Goal: Task Accomplishment & Management: Complete application form

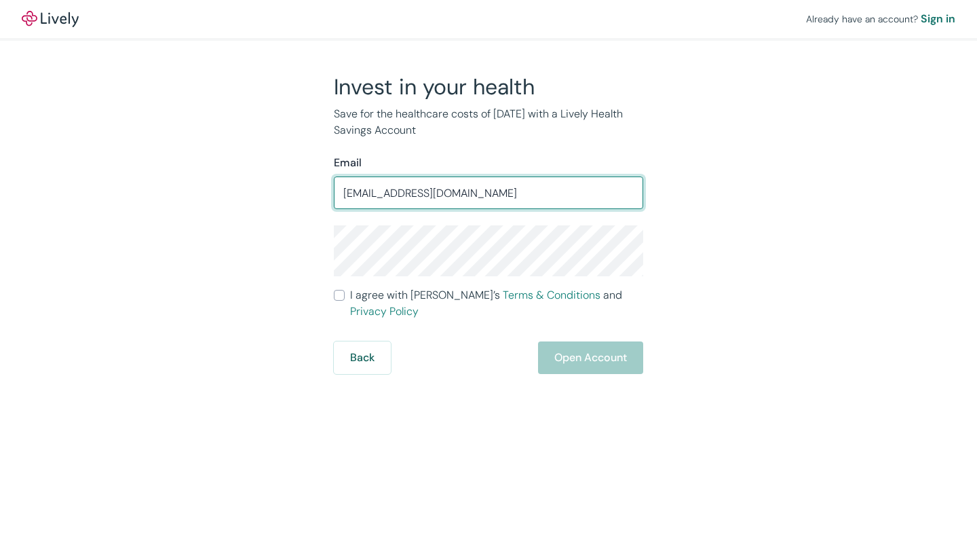
type input "[EMAIL_ADDRESS][DOMAIN_NAME]"
click at [337, 301] on input "I agree with Lively’s Terms & Conditions and Privacy Policy" at bounding box center [339, 295] width 11 height 11
checkbox input "true"
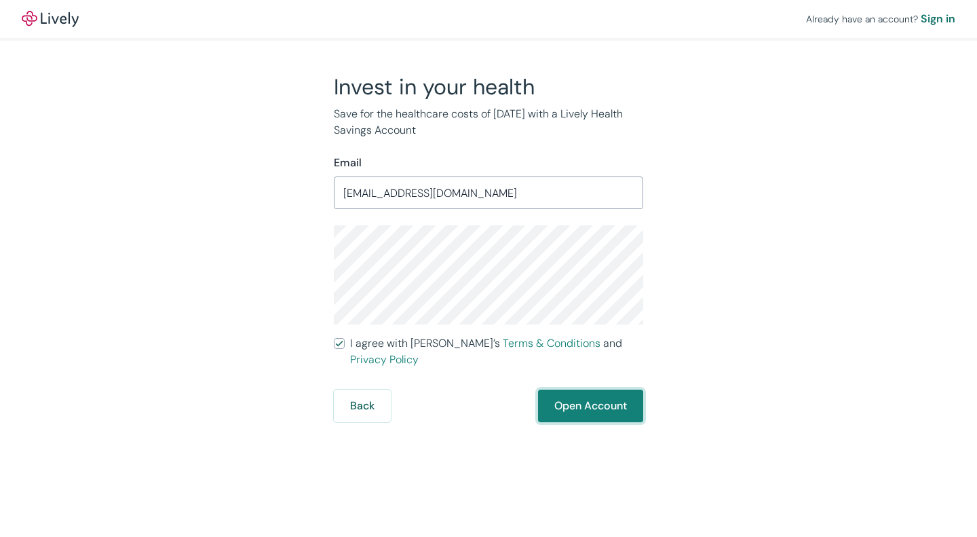
click at [599, 391] on button "Open Account" at bounding box center [590, 405] width 105 height 33
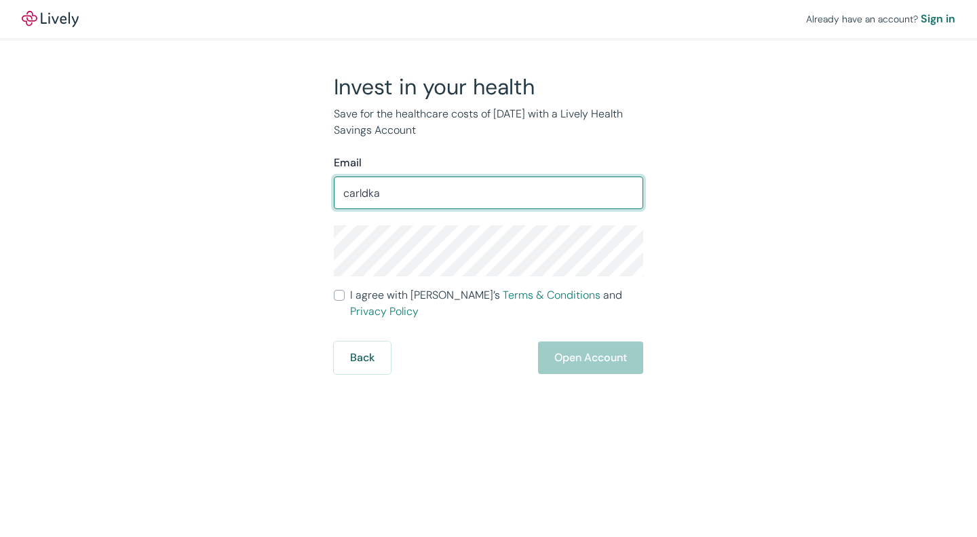
type input "[EMAIL_ADDRESS][DOMAIN_NAME]"
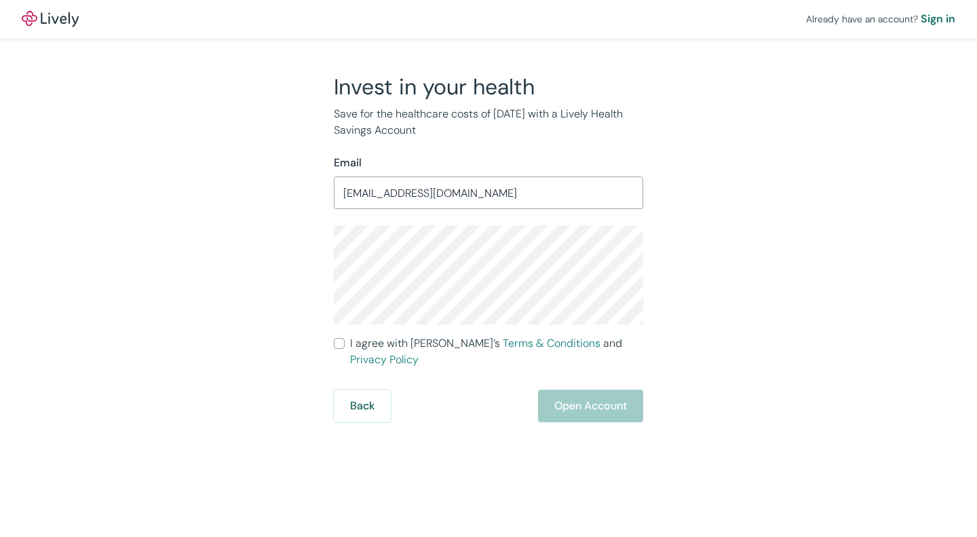
click at [340, 344] on input "I agree with Lively’s Terms & Conditions and Privacy Policy" at bounding box center [339, 343] width 11 height 11
checkbox input "true"
click at [580, 392] on button "Open Account" at bounding box center [590, 405] width 105 height 33
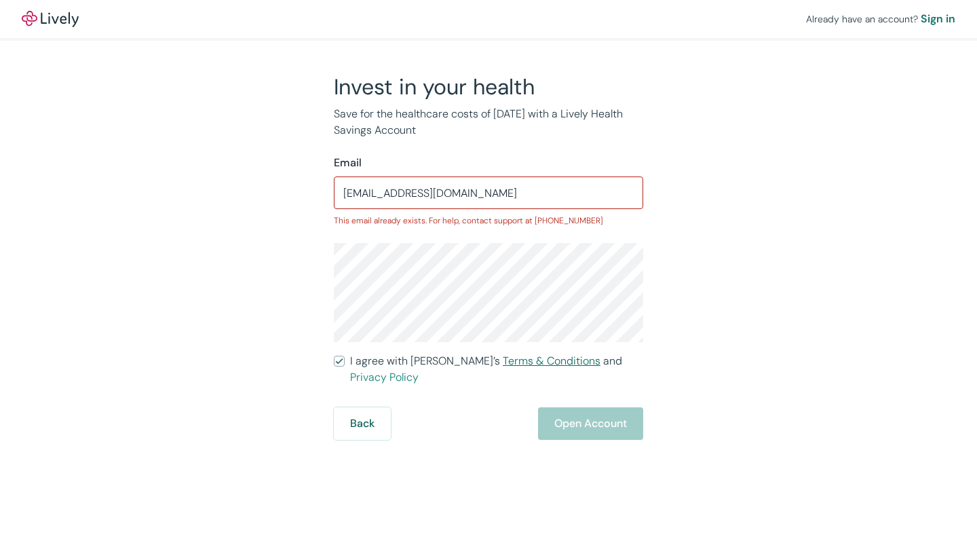
click at [503, 357] on link "Terms & Conditions" at bounding box center [552, 360] width 98 height 14
click at [579, 414] on div "Back Open Account" at bounding box center [488, 423] width 309 height 33
click at [939, 22] on div "Sign in" at bounding box center [938, 19] width 35 height 16
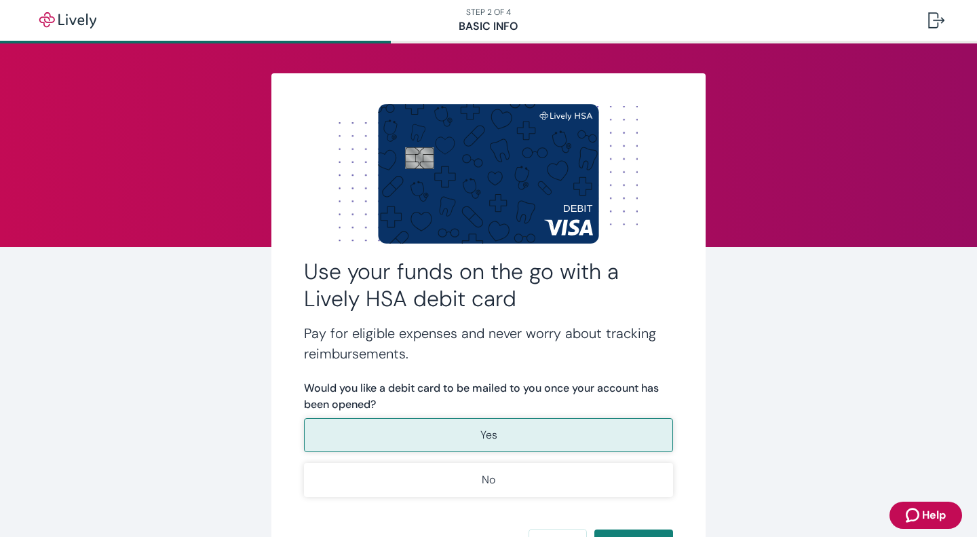
click at [480, 431] on p "Yes" at bounding box center [488, 435] width 17 height 16
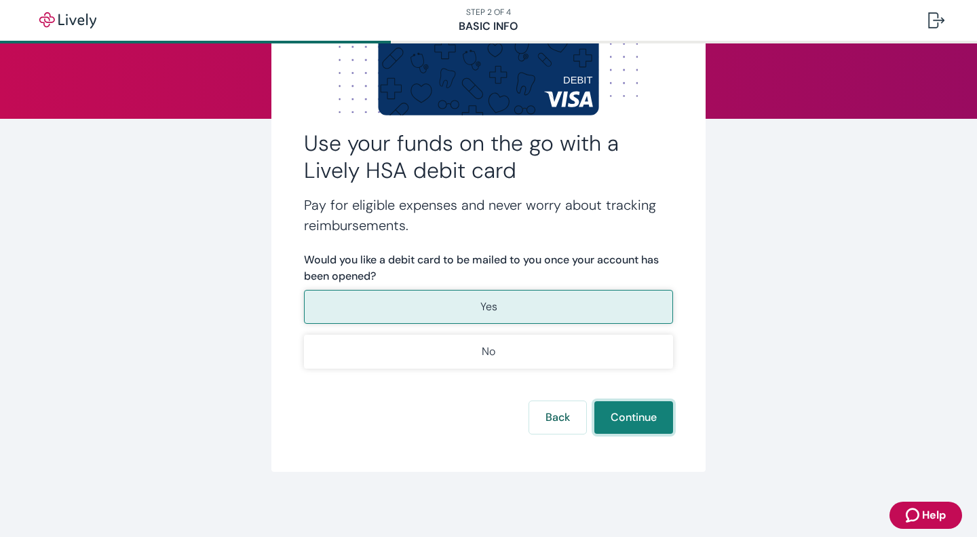
click at [609, 414] on button "Continue" at bounding box center [633, 417] width 79 height 33
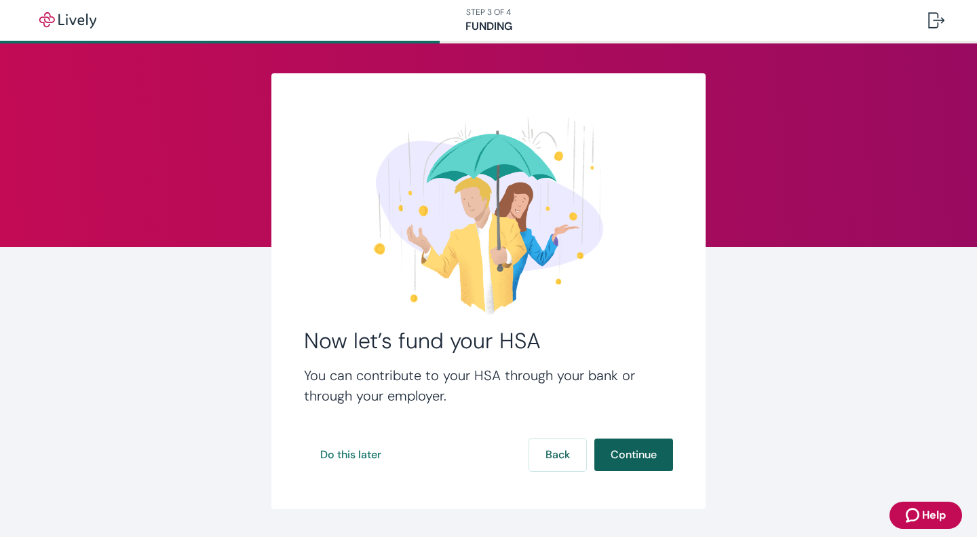
click at [617, 462] on button "Continue" at bounding box center [633, 454] width 79 height 33
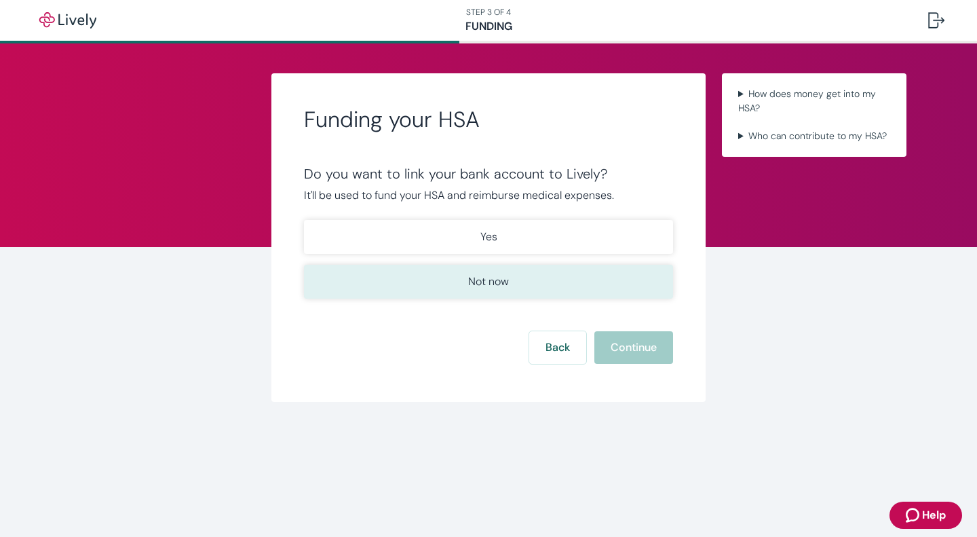
click at [486, 282] on p "Not now" at bounding box center [488, 281] width 41 height 16
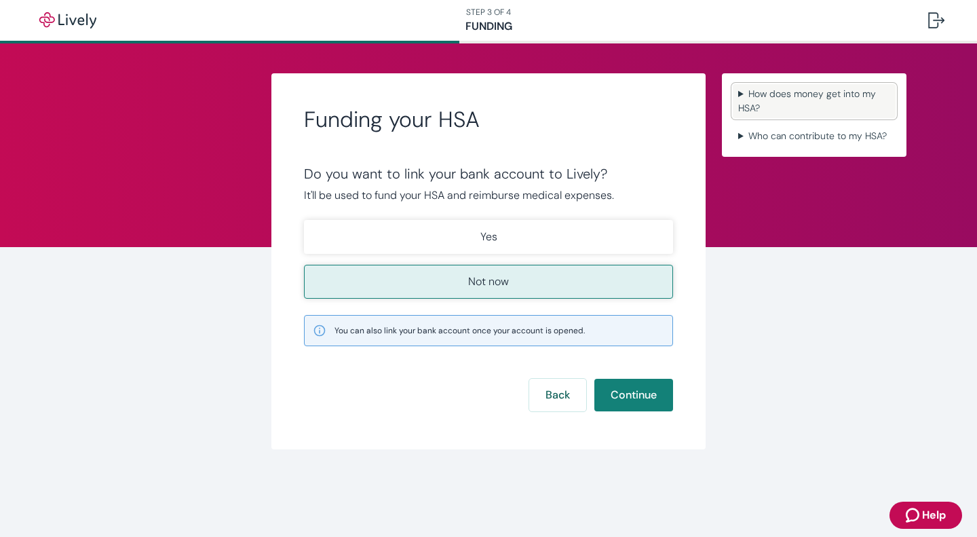
click at [774, 95] on summary "How does money get into my HSA?" at bounding box center [814, 101] width 163 height 34
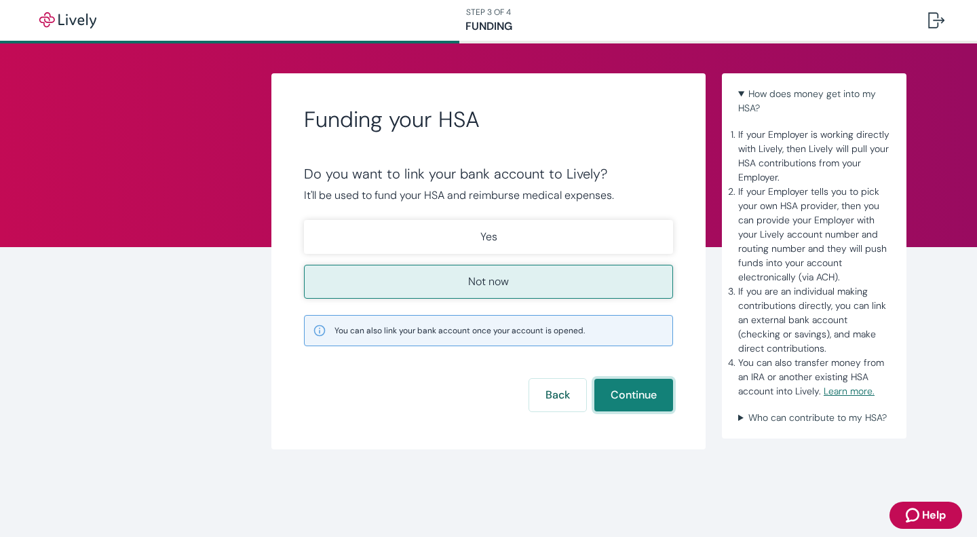
click at [631, 393] on button "Continue" at bounding box center [633, 395] width 79 height 33
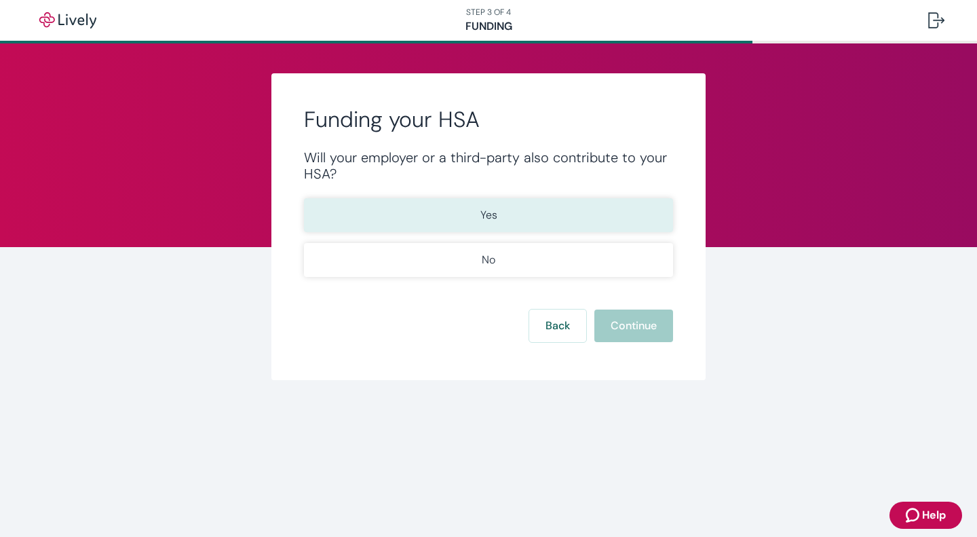
click at [503, 212] on button "Yes" at bounding box center [488, 215] width 369 height 34
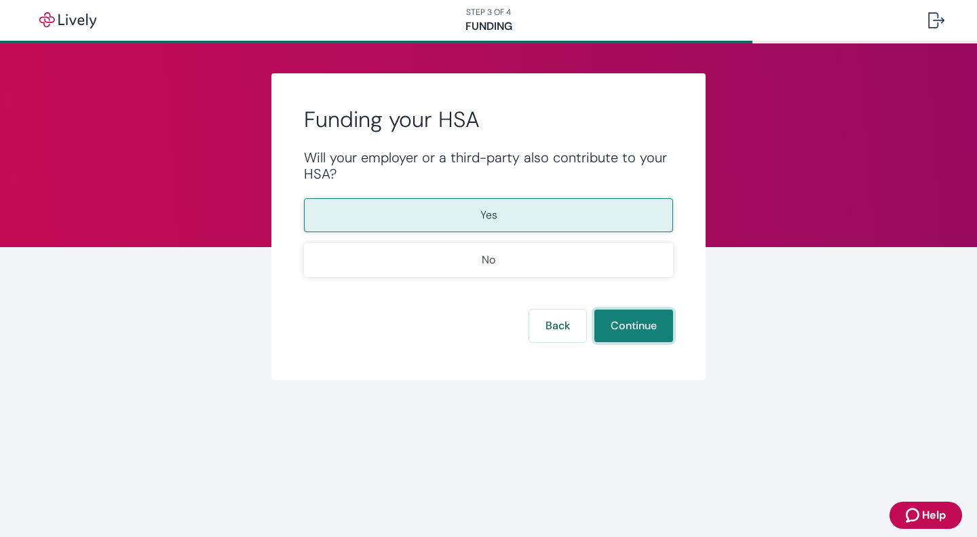
click at [618, 328] on button "Continue" at bounding box center [633, 325] width 79 height 33
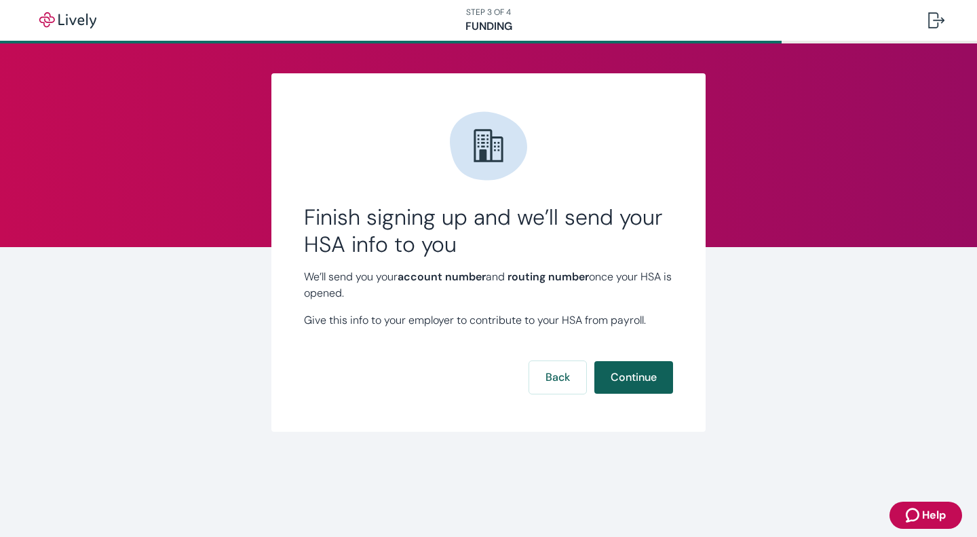
click at [635, 389] on button "Continue" at bounding box center [633, 377] width 79 height 33
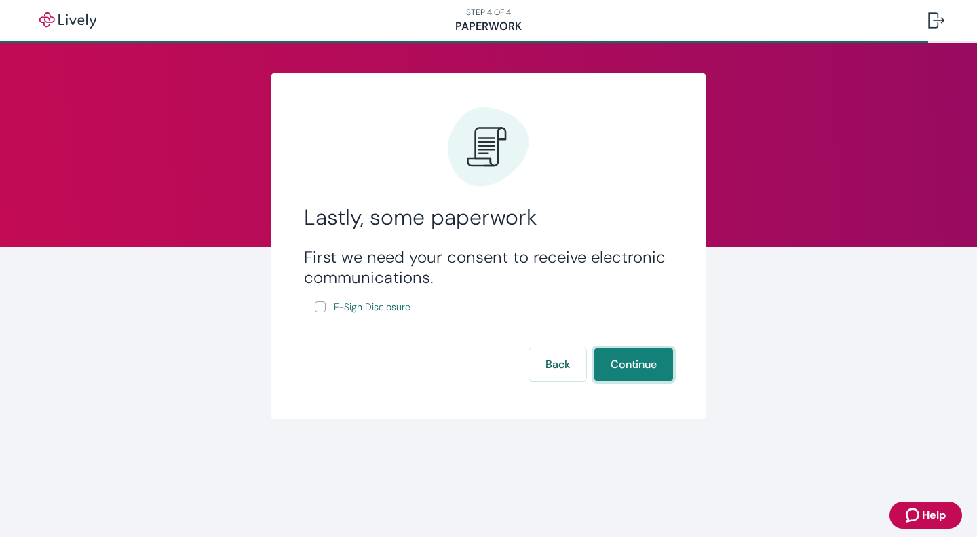
click at [619, 362] on button "Continue" at bounding box center [633, 364] width 79 height 33
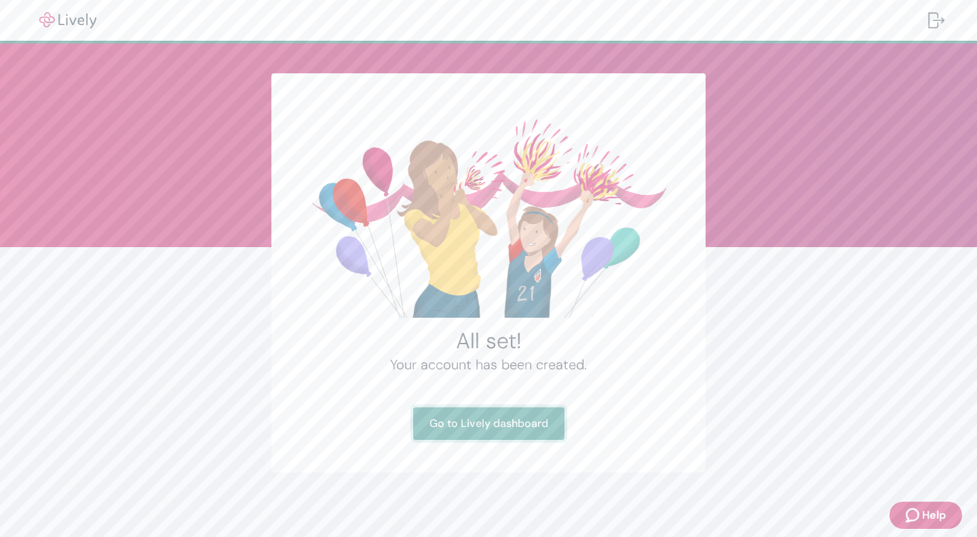
click at [488, 419] on link "Go to Lively dashboard" at bounding box center [488, 423] width 151 height 33
